Goal: Task Accomplishment & Management: Manage account settings

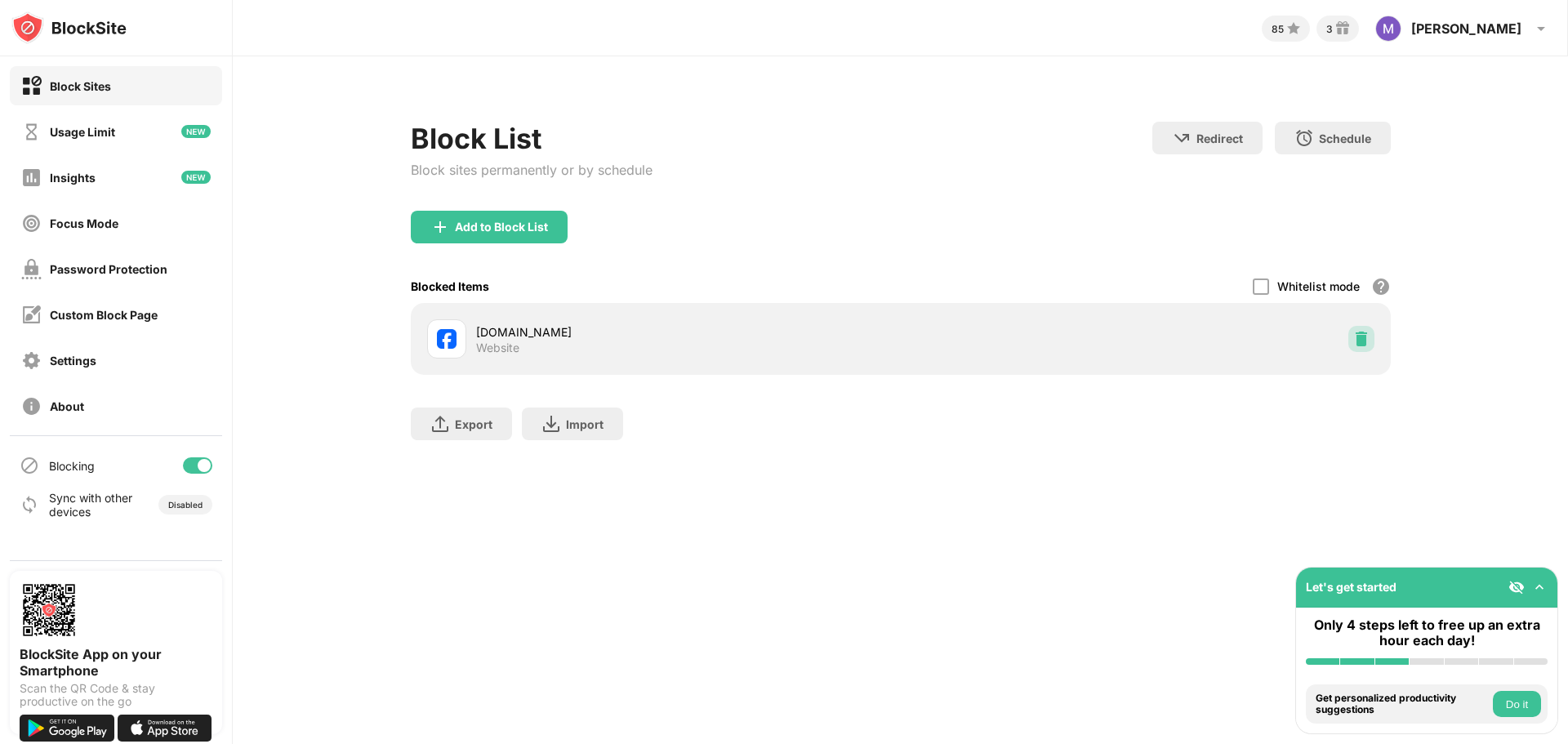
click at [1367, 340] on img at bounding box center [1361, 338] width 17 height 17
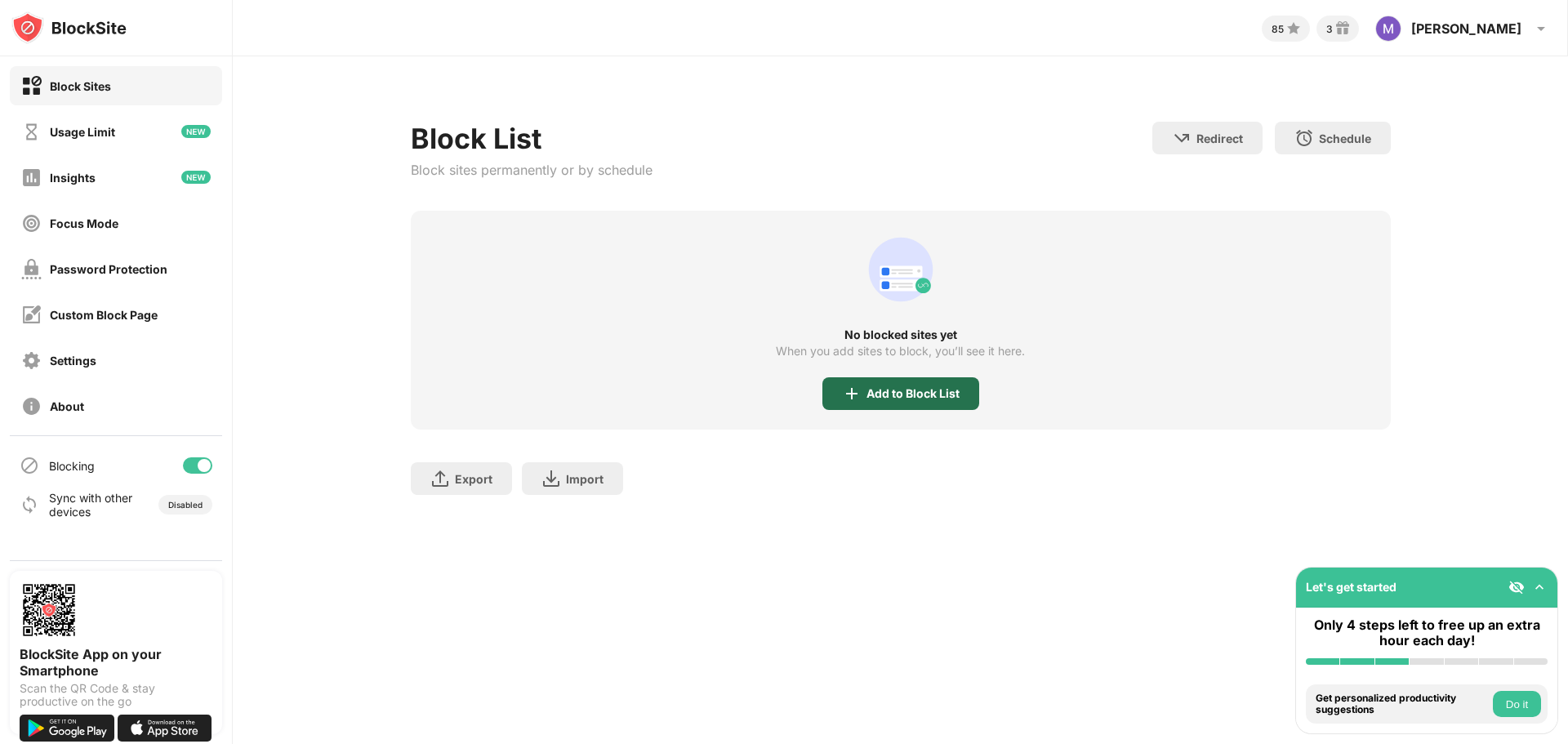
click at [851, 386] on img at bounding box center [852, 393] width 20 height 20
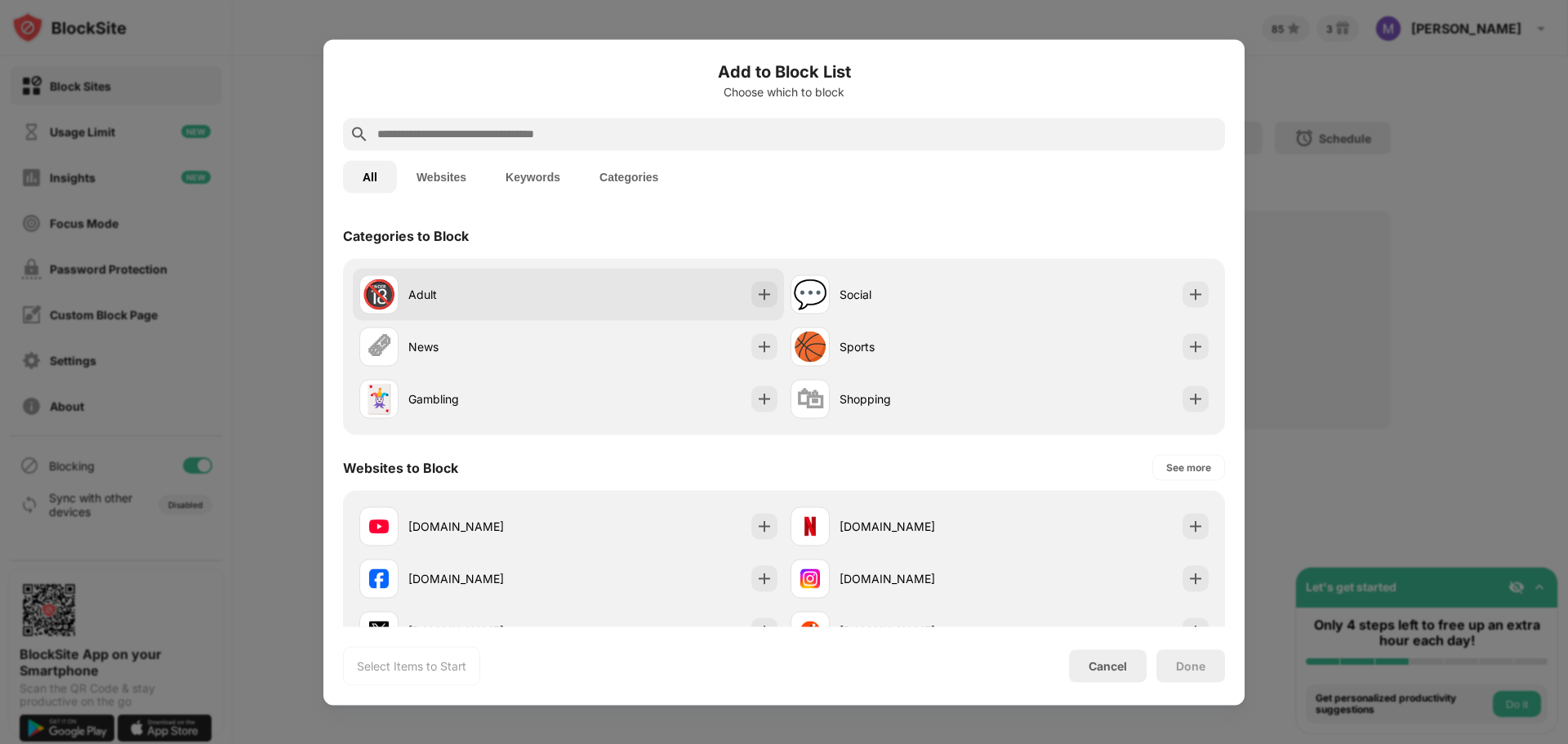
click at [597, 294] on div "🔞 Adult" at bounding box center [569, 294] width 431 height 53
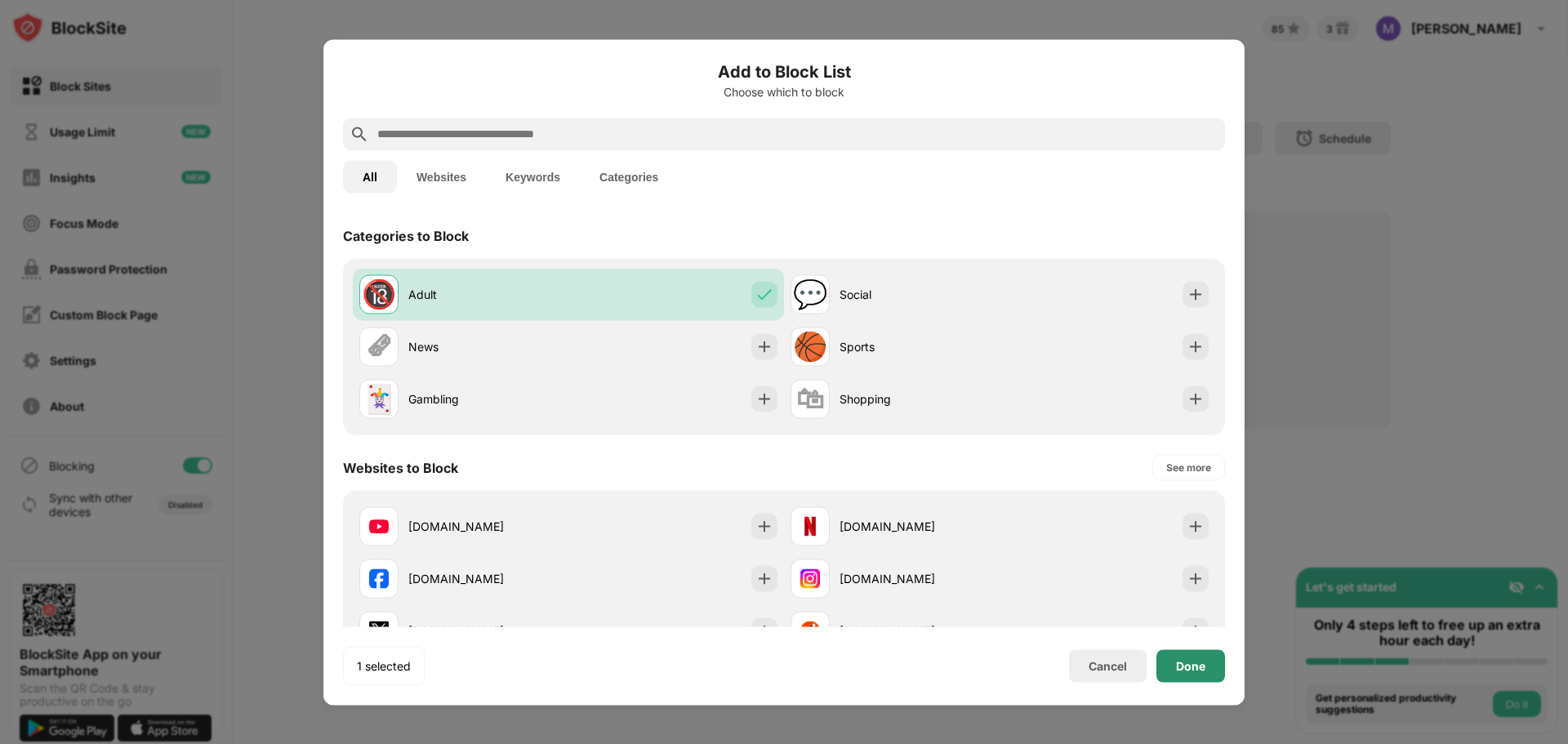
click at [1167, 655] on div "Done" at bounding box center [1190, 665] width 68 height 32
